Goal: Task Accomplishment & Management: Manage account settings

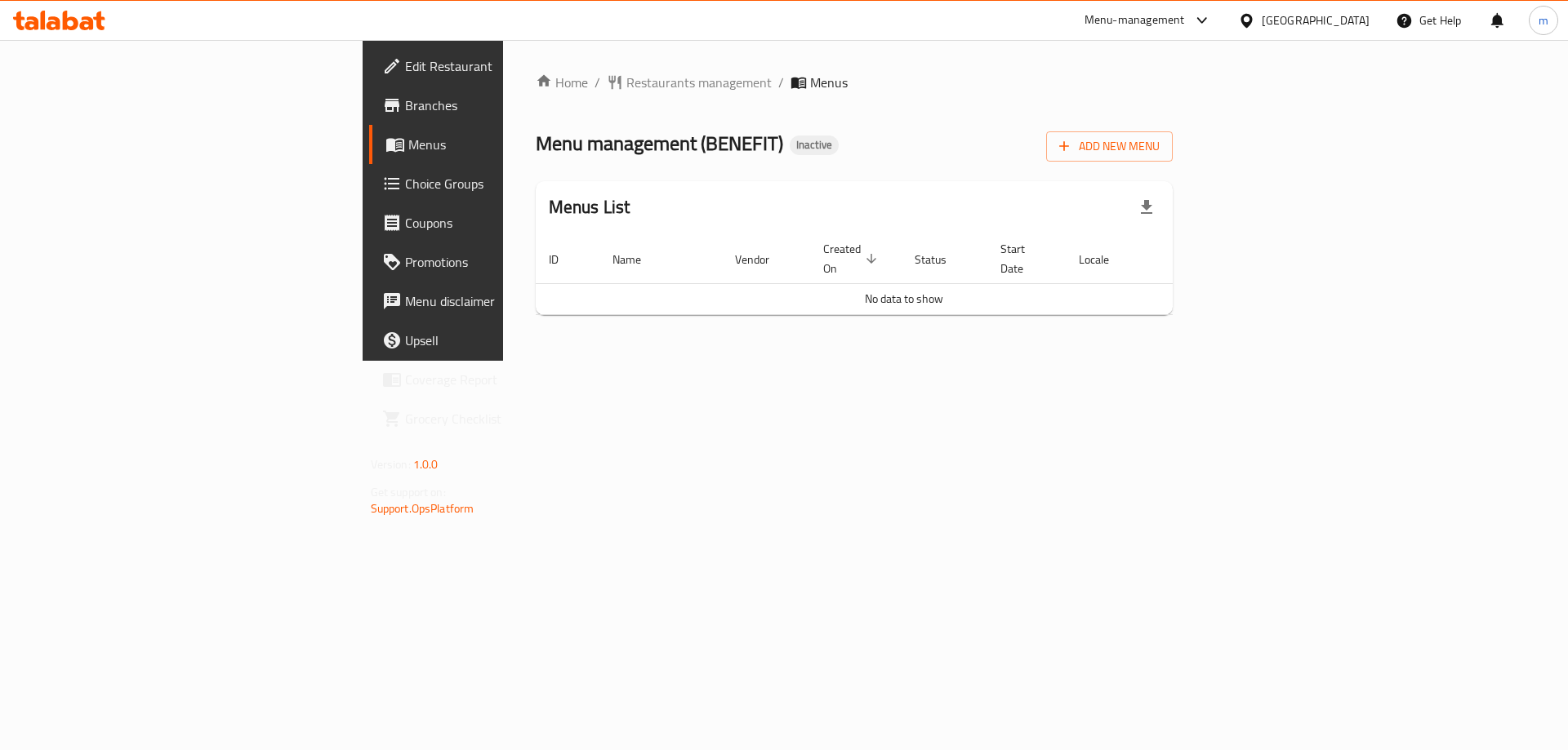
click at [1174, 163] on div "Home / Restaurants management / Menus Menu management ( BENEFIT ) Inactive Add …" at bounding box center [854, 201] width 637 height 256
click at [1160, 152] on span "Add New Menu" at bounding box center [1109, 146] width 100 height 21
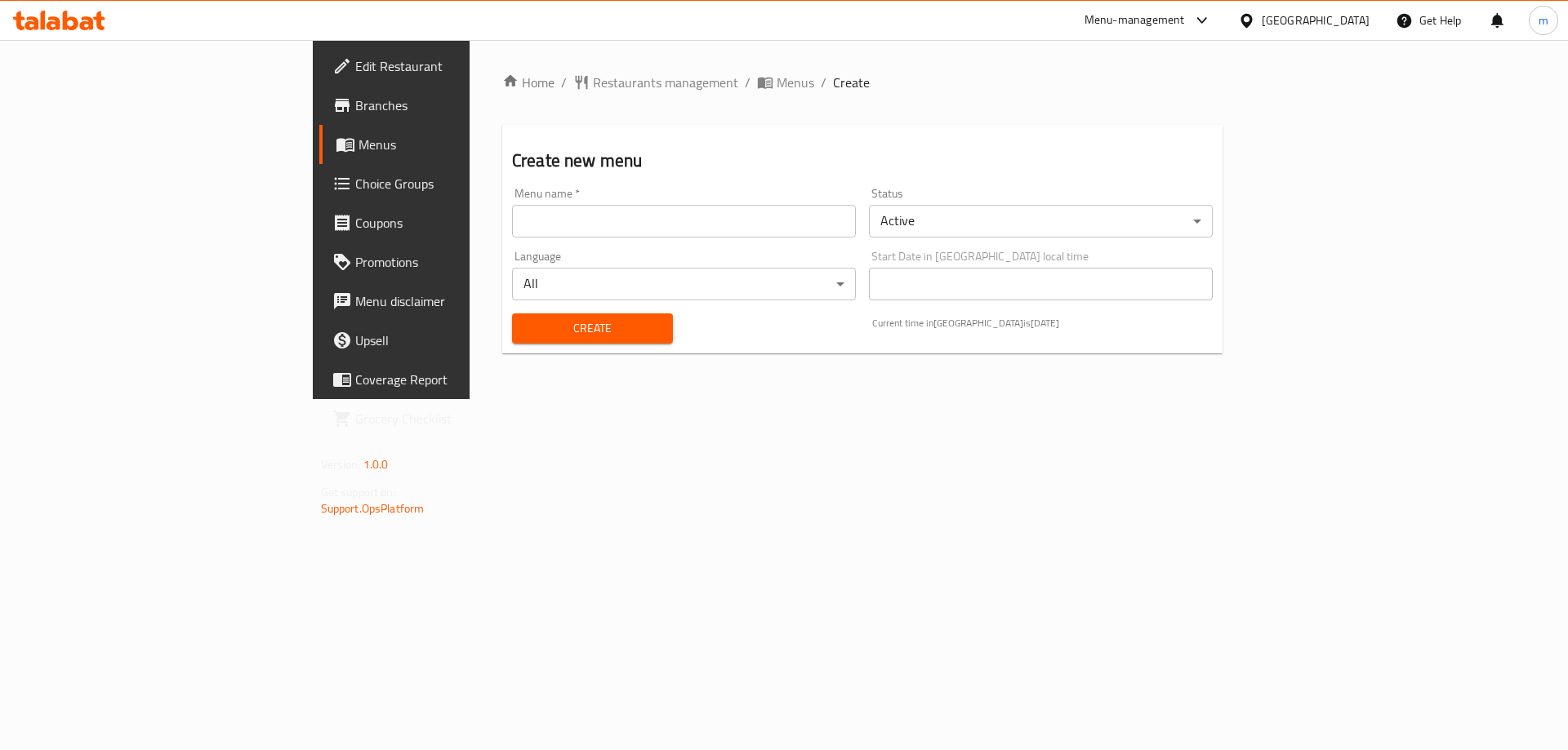
click at [616, 244] on div "Language All ​" at bounding box center [684, 276] width 357 height 63
click at [567, 219] on input "text" at bounding box center [683, 221] width 344 height 32
paste input "BENEFIT"
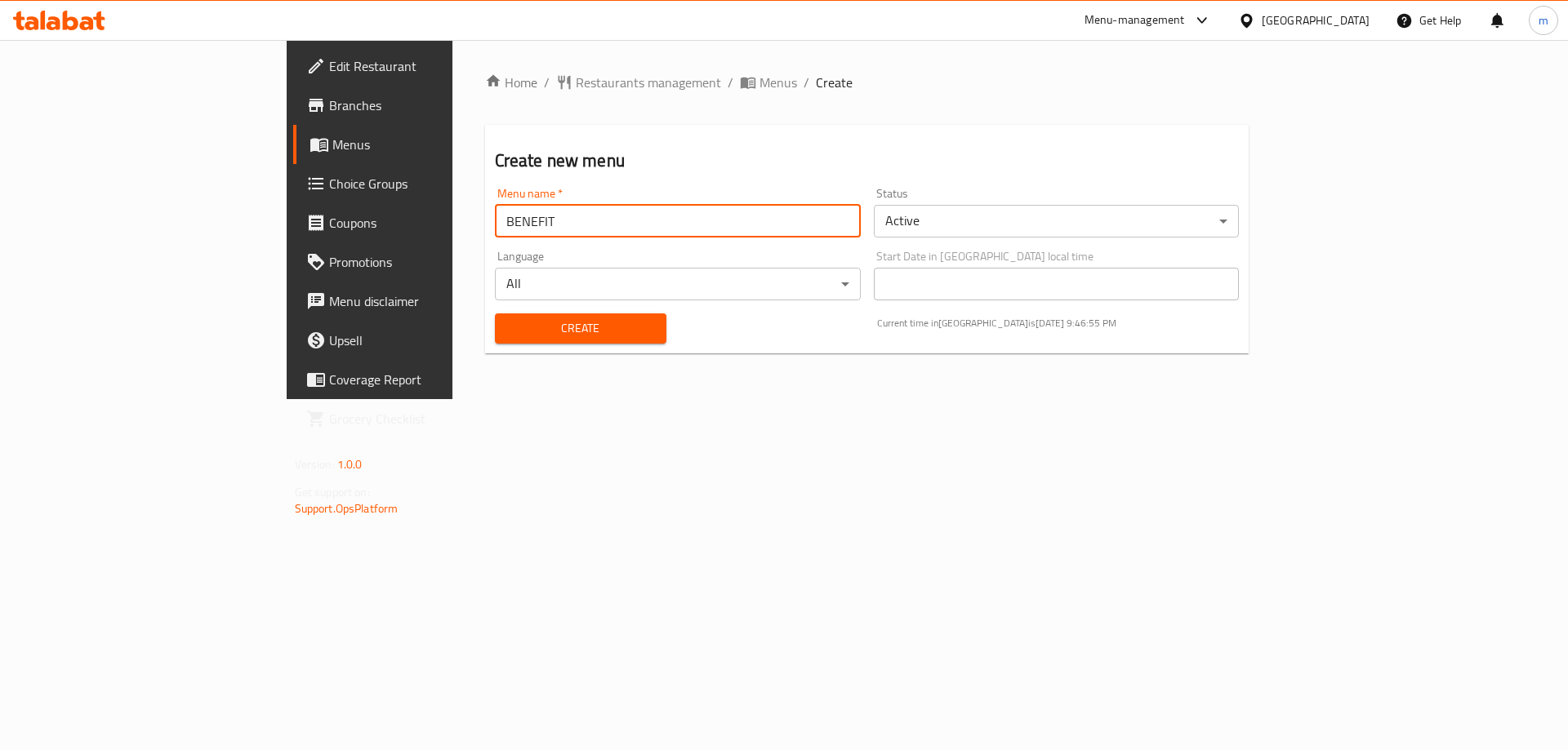
type input "BENEFIT"
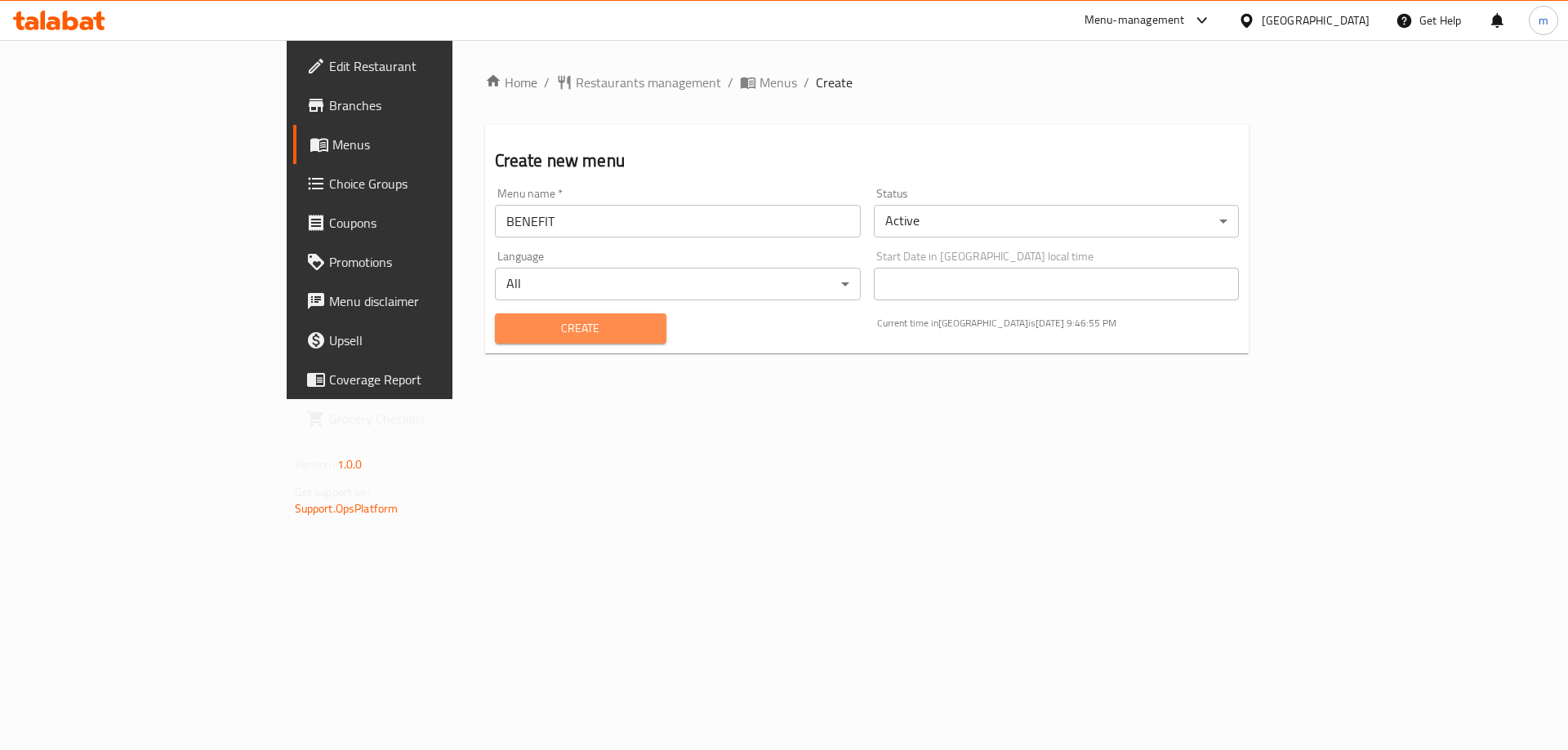
click at [495, 316] on button "Create" at bounding box center [581, 329] width 171 height 31
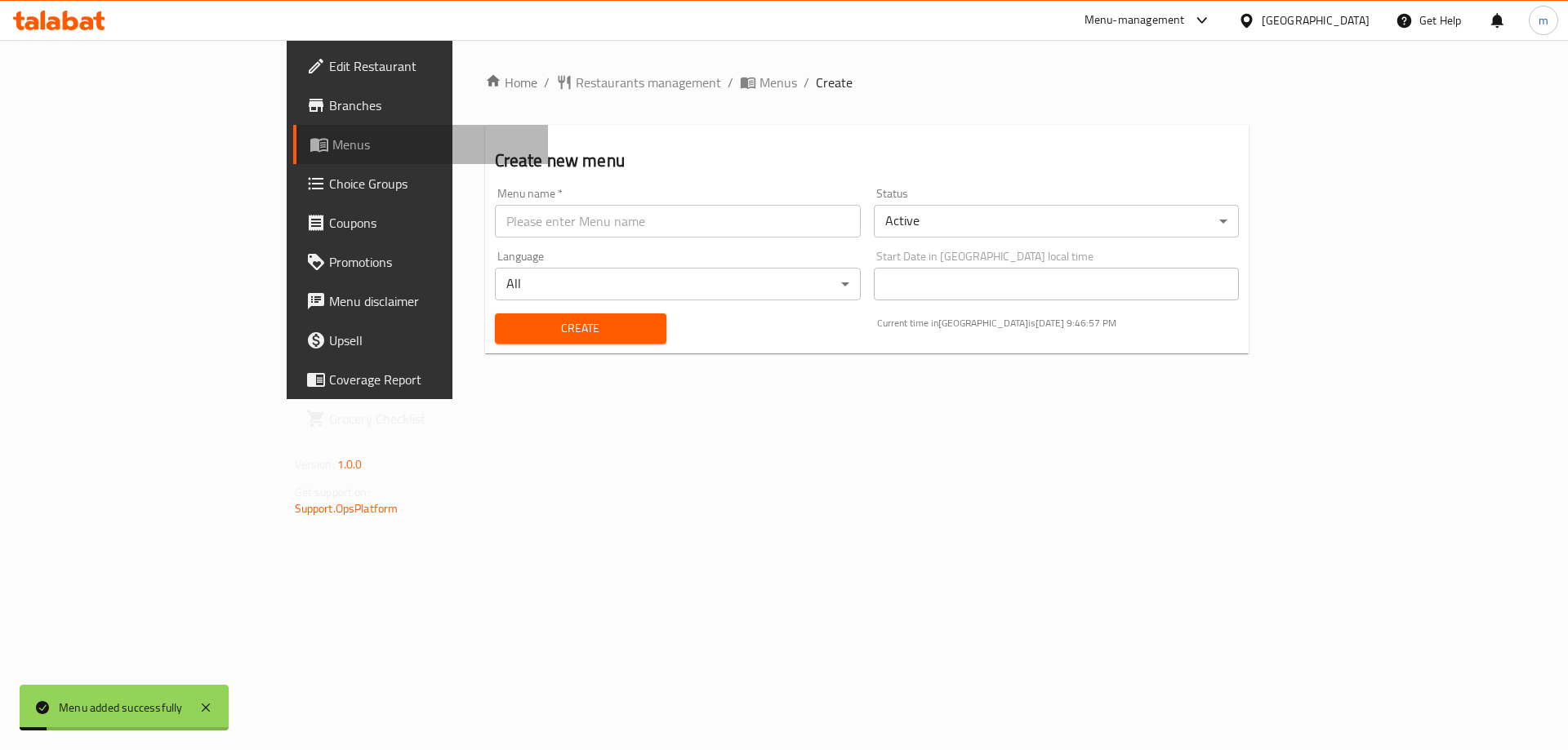
click at [333, 142] on span "Menus" at bounding box center [435, 144] width 204 height 20
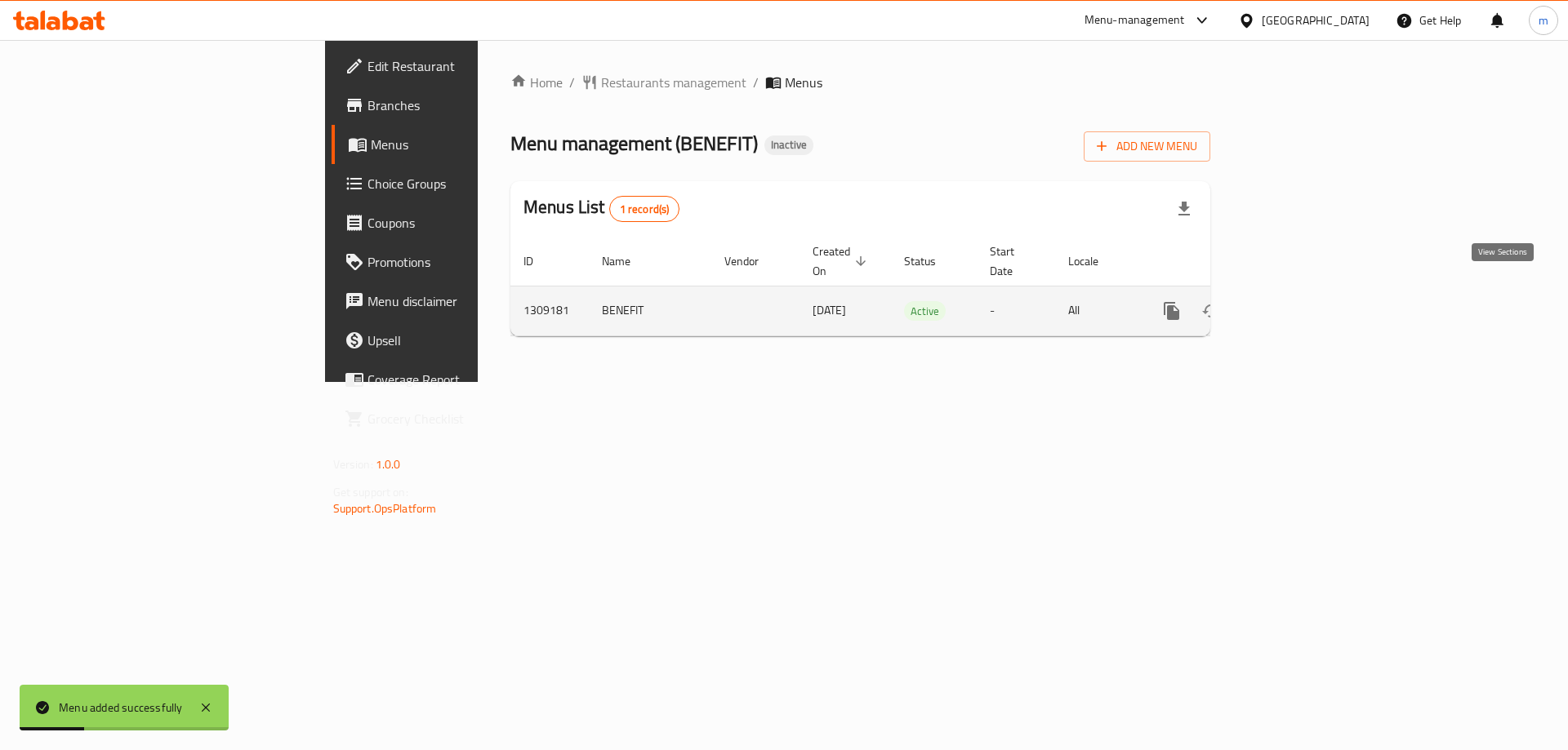
click at [1297, 304] on icon "enhanced table" at bounding box center [1289, 311] width 14 height 14
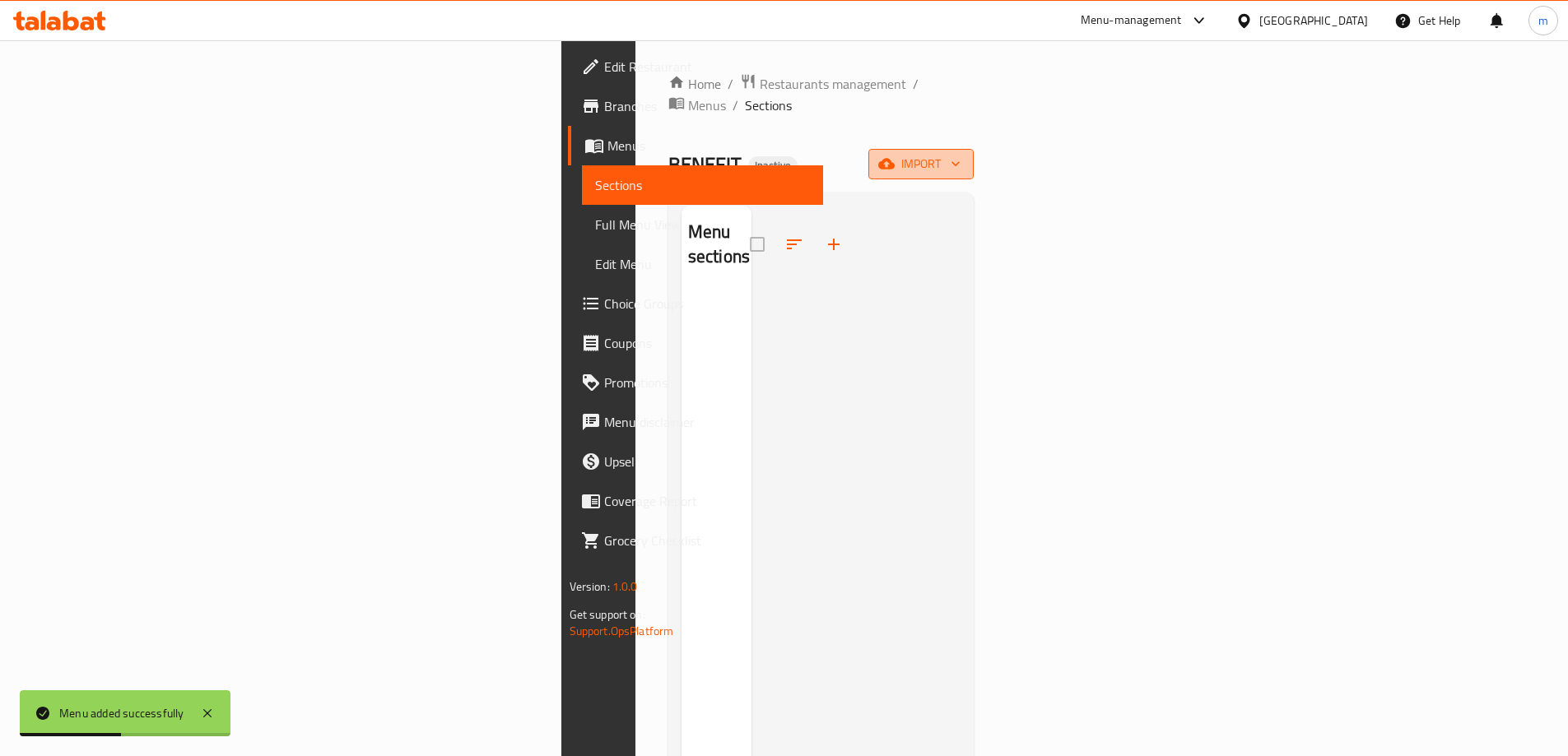
click at [961, 154] on span "import" at bounding box center [921, 164] width 79 height 21
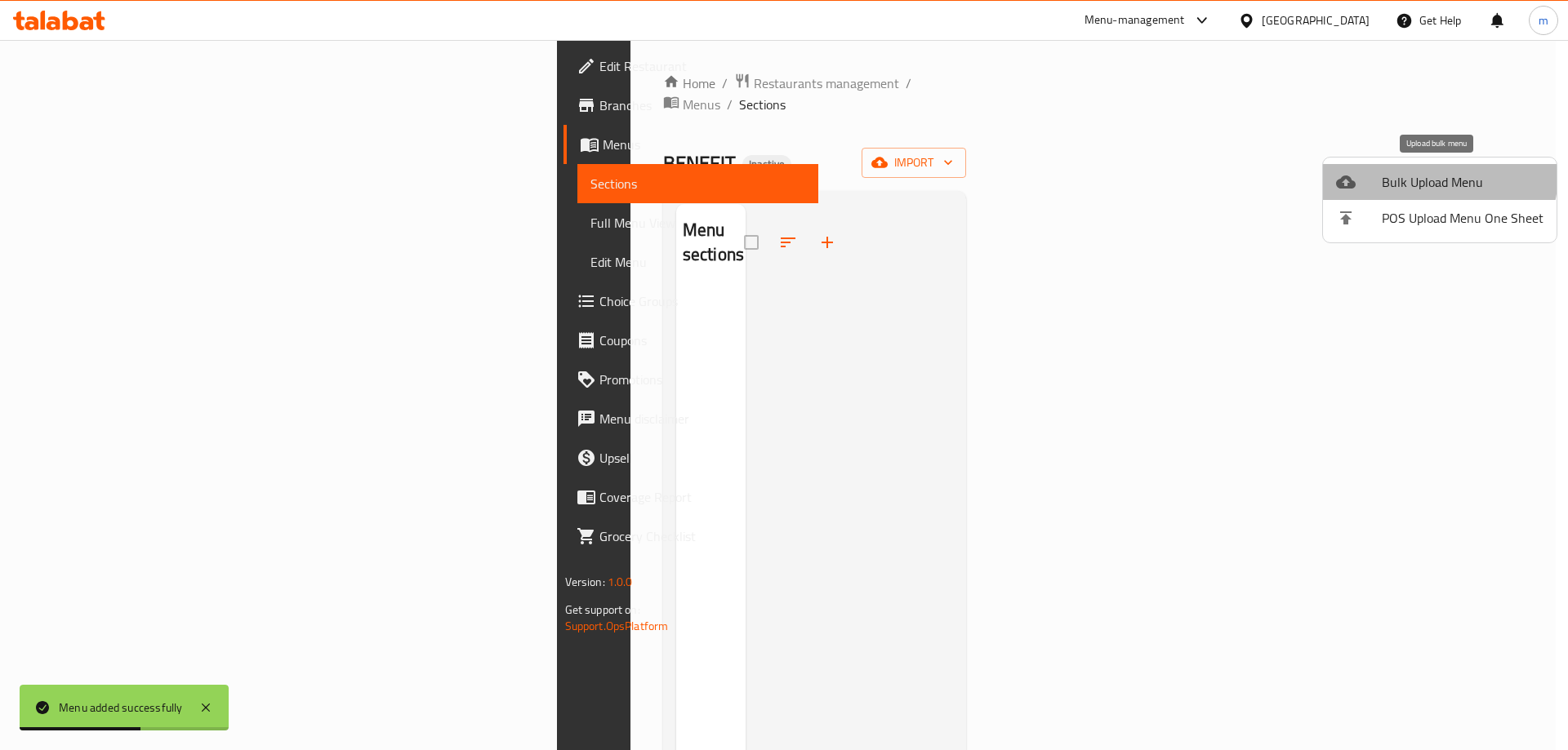
click at [1417, 172] on span "Bulk Upload Menu" at bounding box center [1463, 182] width 161 height 20
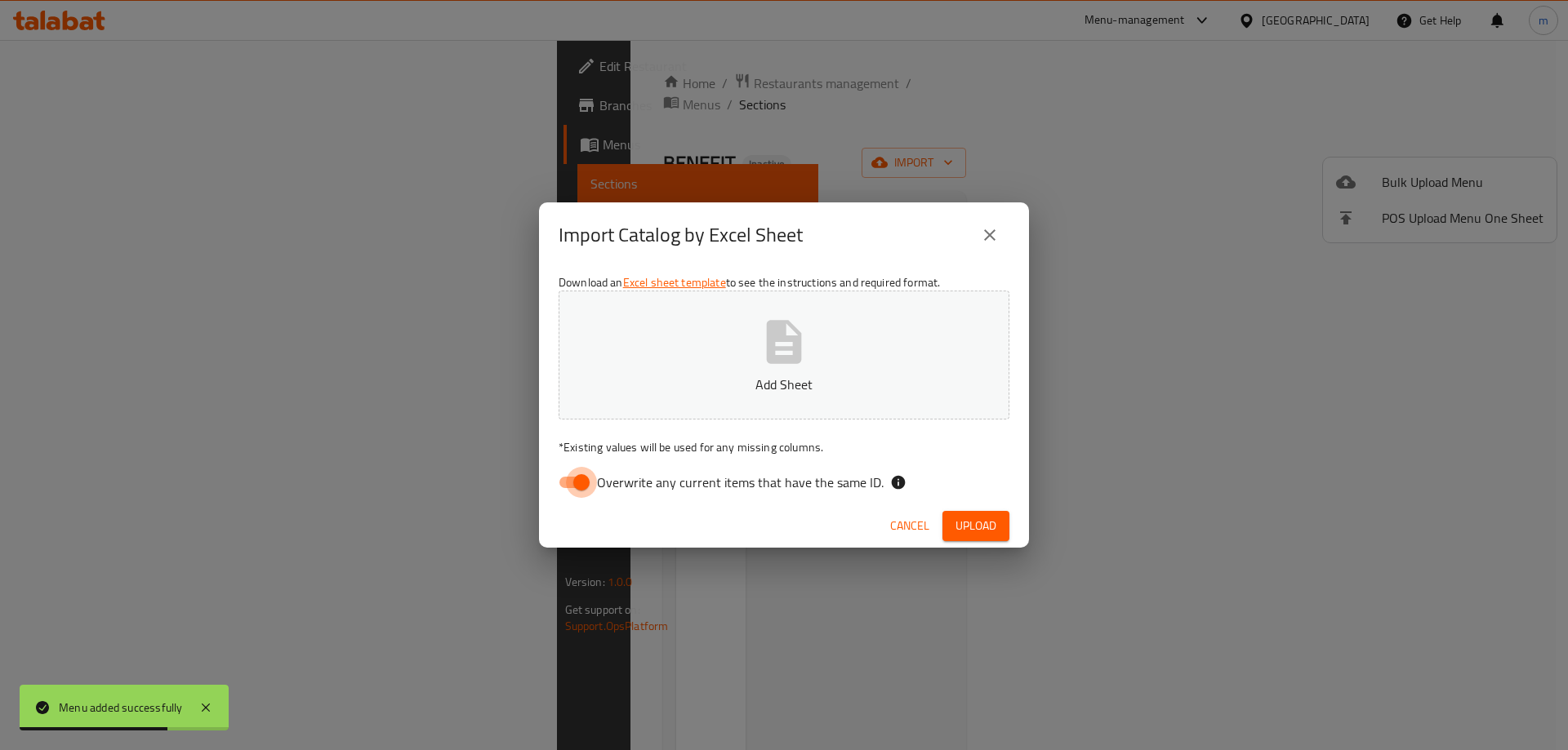
click at [587, 486] on input "Overwrite any current items that have the same ID." at bounding box center [581, 482] width 93 height 31
checkbox input "false"
click at [672, 377] on p "Add Sheet" at bounding box center [784, 385] width 400 height 20
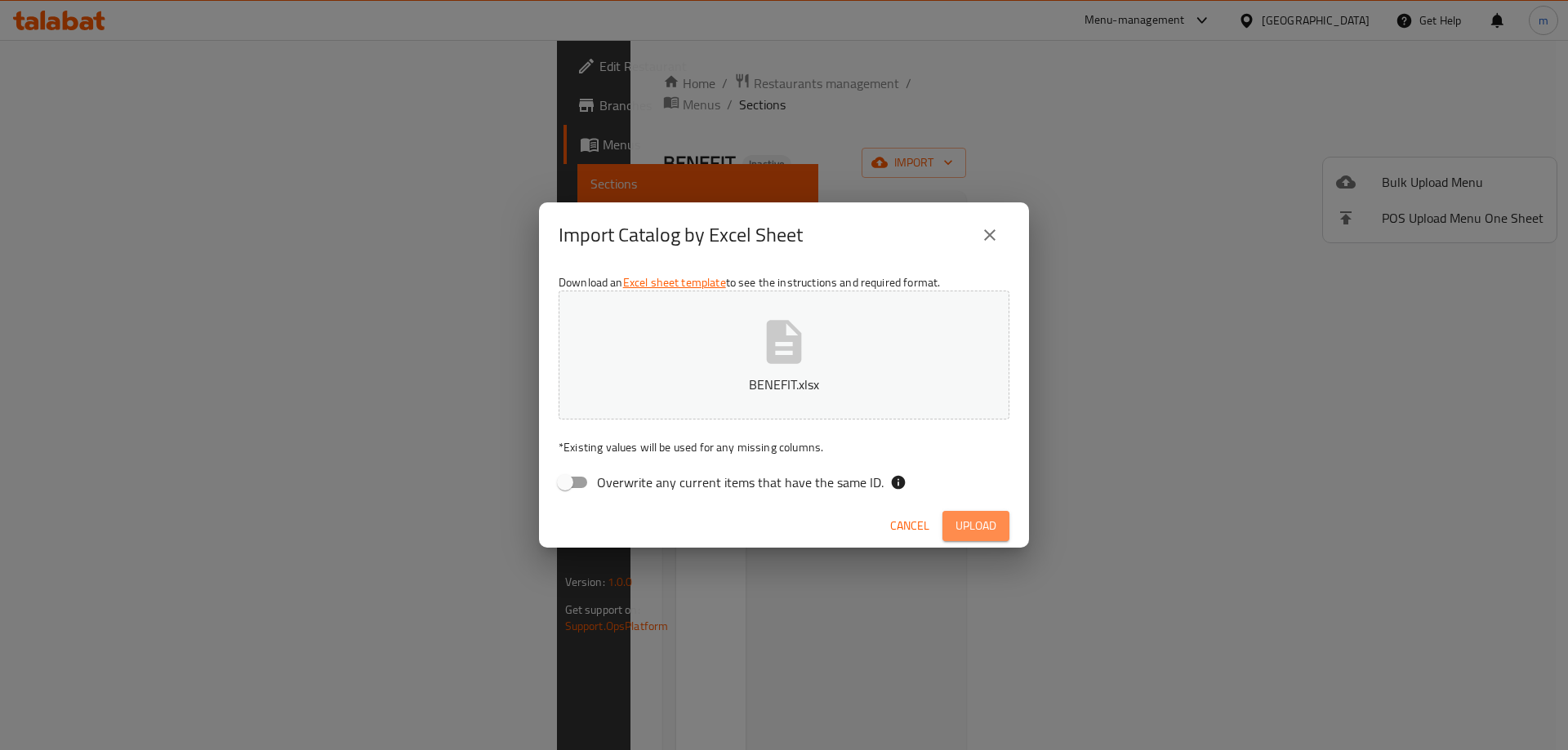
click at [975, 524] on span "Upload" at bounding box center [976, 526] width 41 height 21
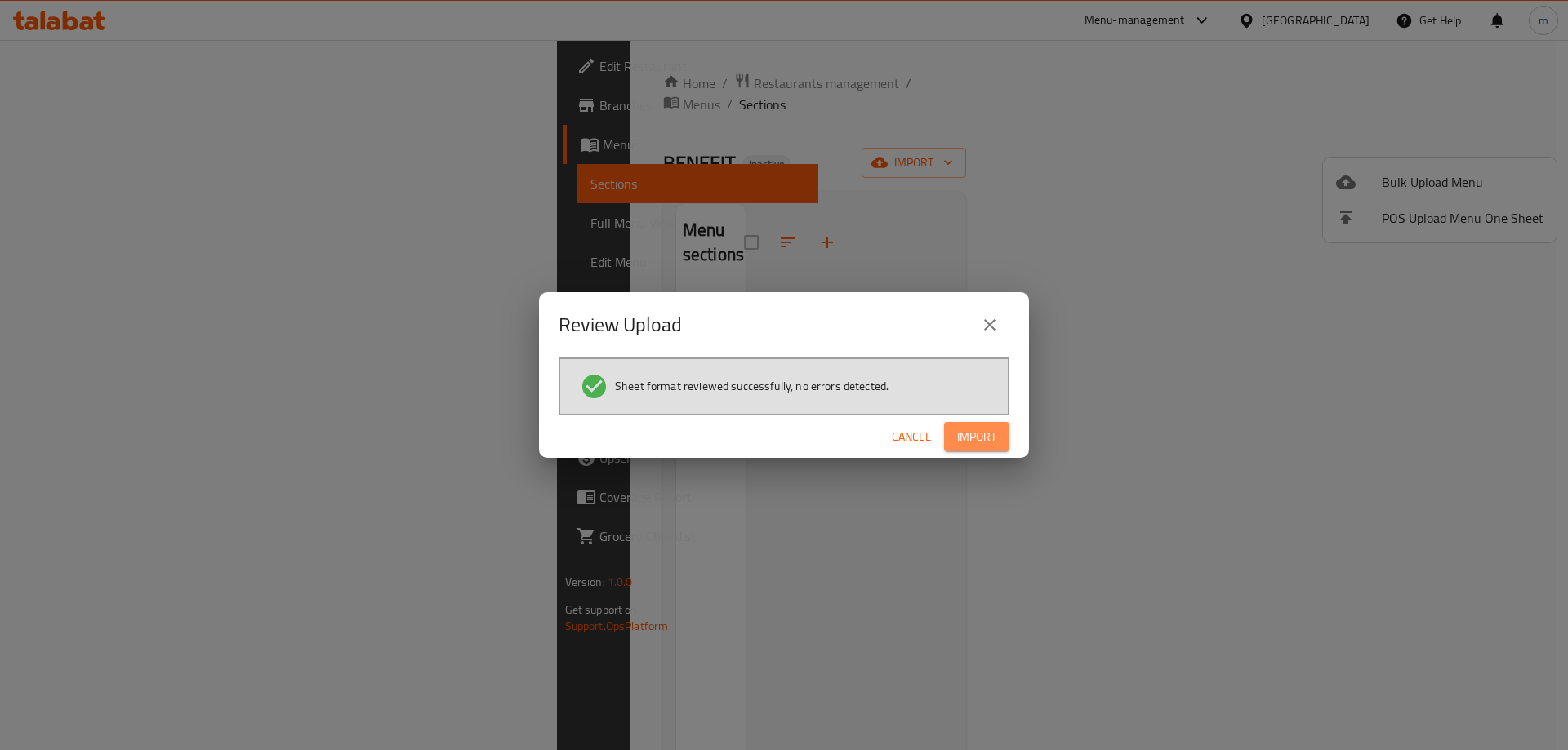
click at [980, 429] on span "Import" at bounding box center [977, 437] width 39 height 21
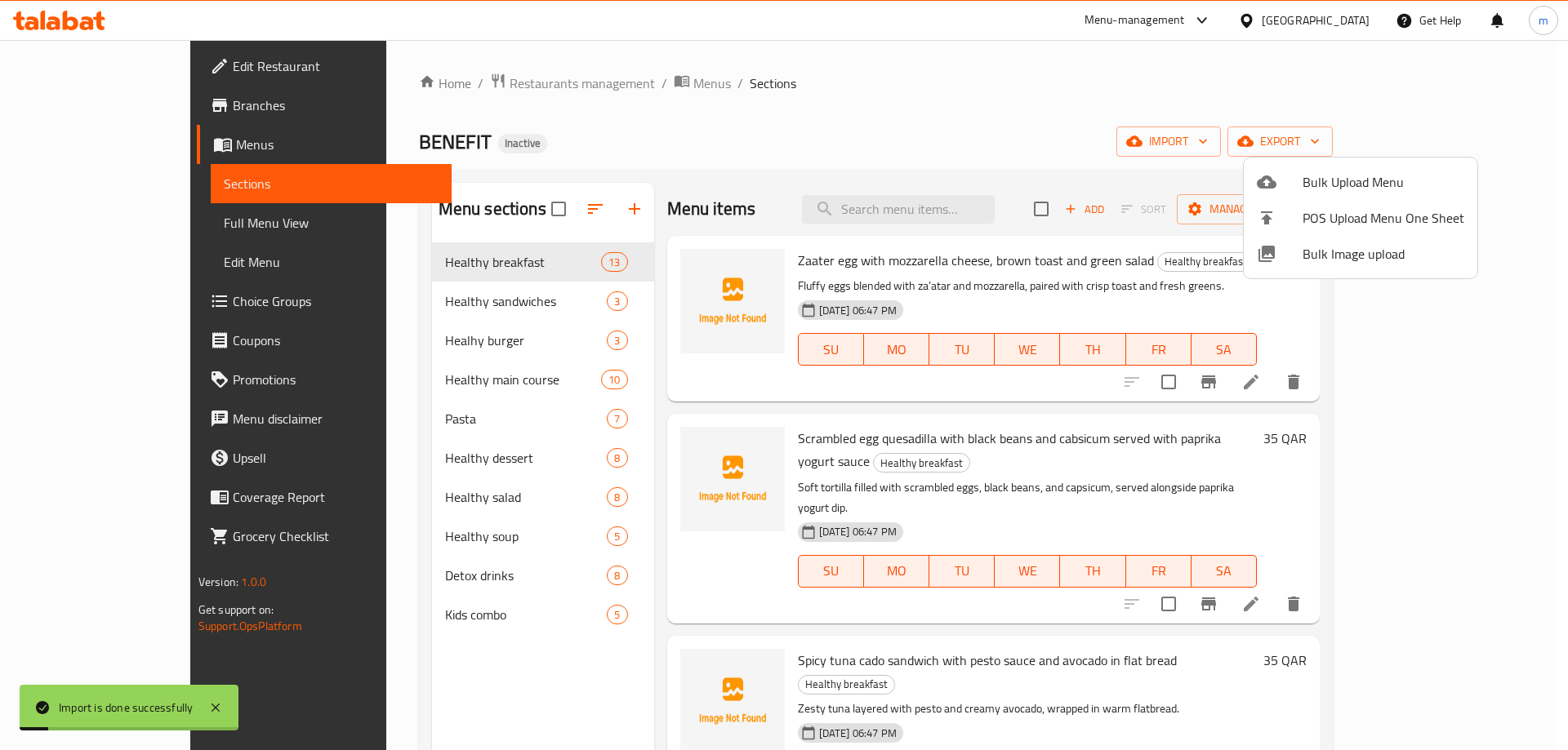
click at [838, 407] on div at bounding box center [784, 375] width 1568 height 750
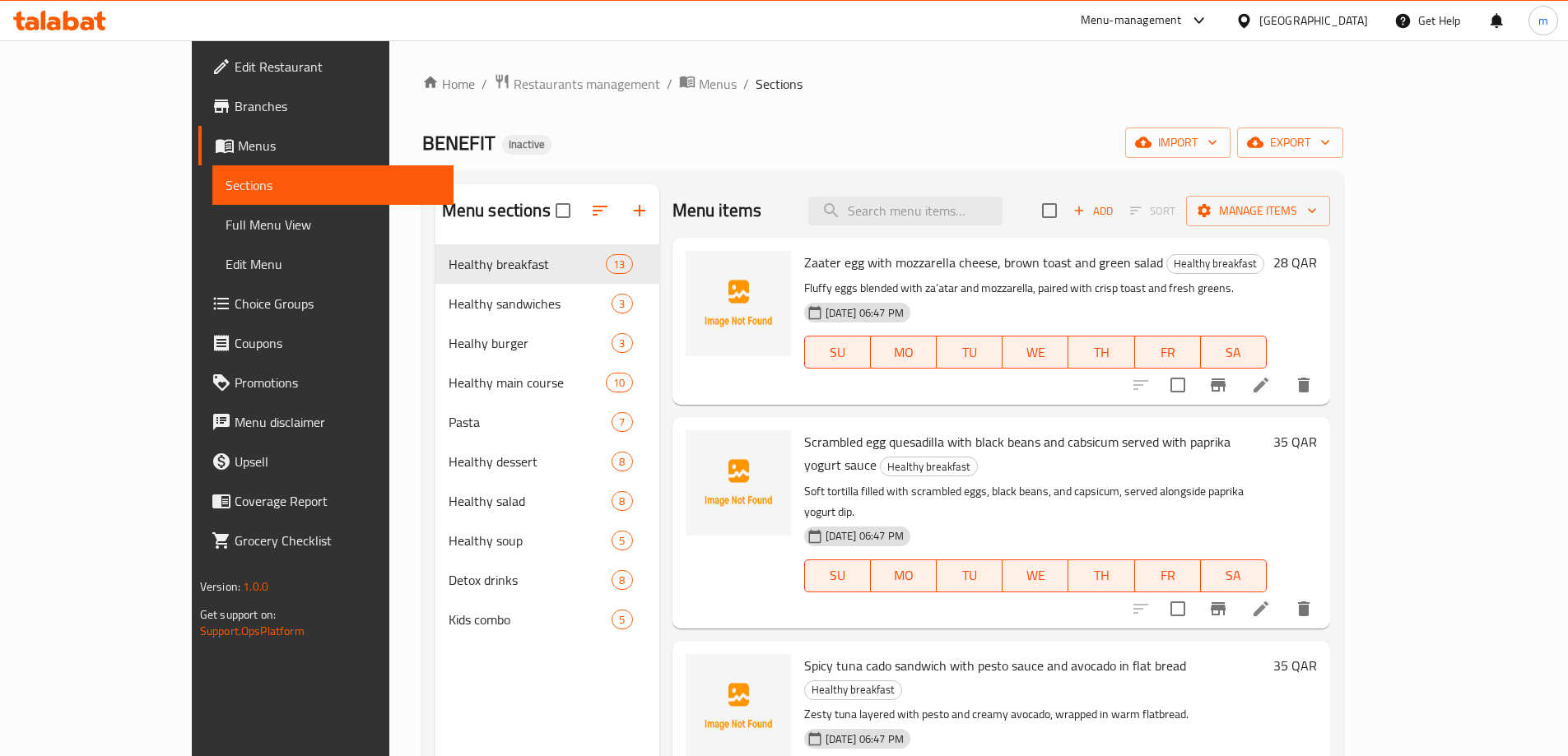
drag, startPoint x: 895, startPoint y: 65, endPoint x: 883, endPoint y: 241, distance: 176.4
click at [895, 65] on div "Home / Restaurants management / Menus / Sections BENEFIT Inactive import export…" at bounding box center [883, 513] width 987 height 947
click at [235, 111] on span "Branches" at bounding box center [337, 106] width 205 height 20
click at [235, 68] on span "Edit Restaurant" at bounding box center [337, 66] width 205 height 20
